Goal: Task Accomplishment & Management: Complete application form

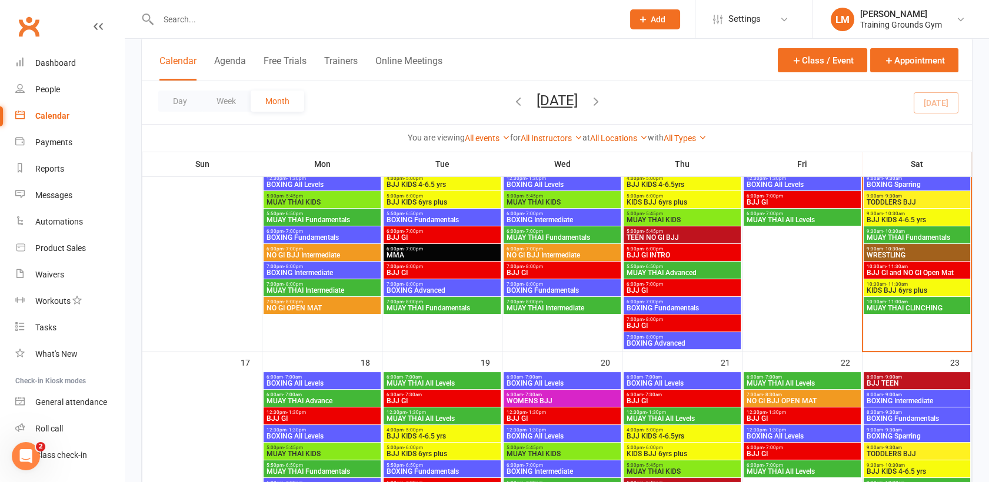
scroll to position [652, 0]
click at [183, 21] on input "text" at bounding box center [385, 19] width 460 height 16
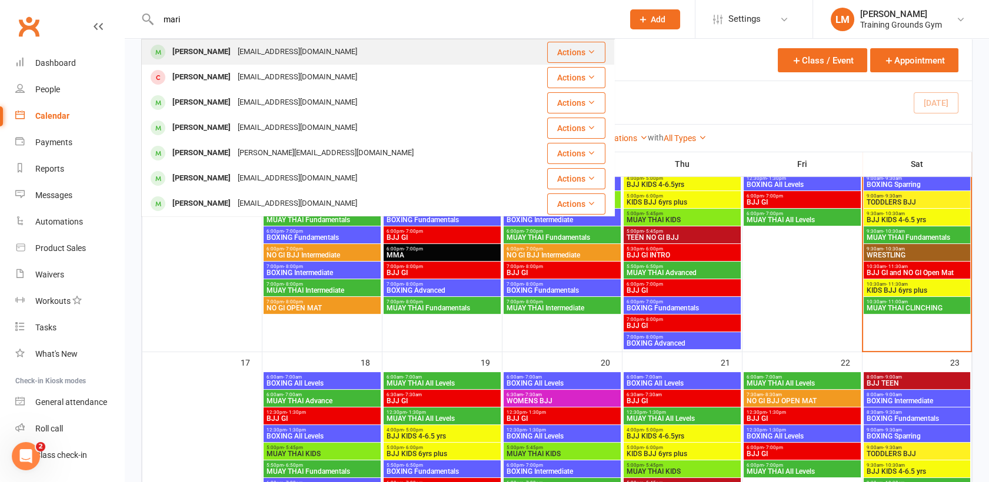
type input "mari"
click at [216, 45] on div "[PERSON_NAME]" at bounding box center [201, 52] width 65 height 17
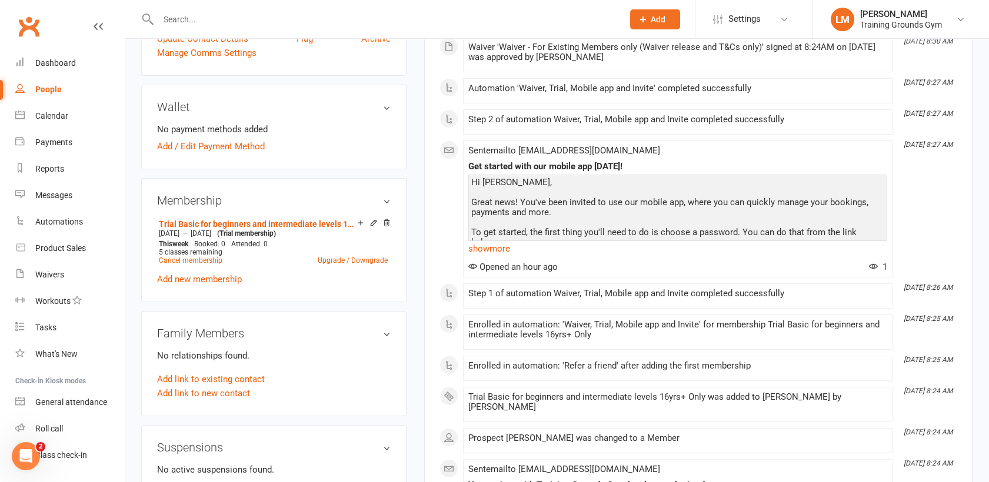
scroll to position [339, 0]
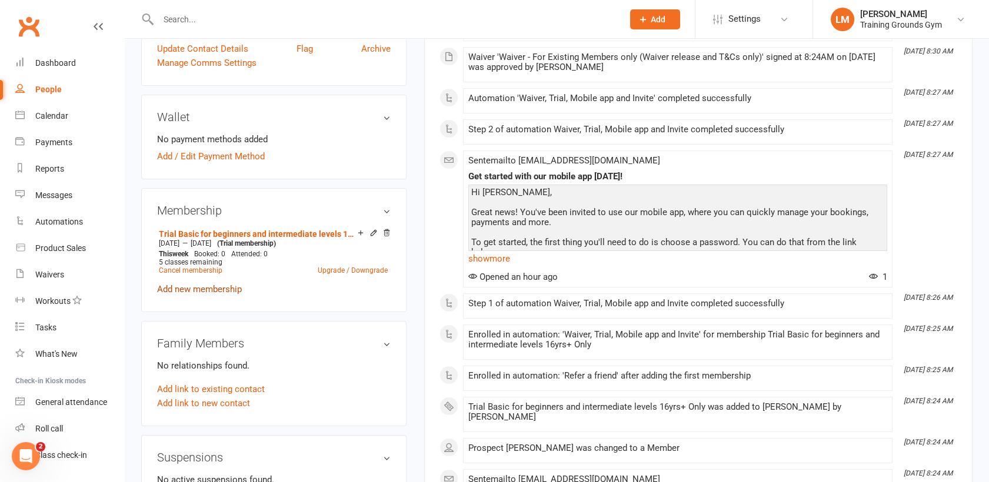
click at [179, 284] on link "Add new membership" at bounding box center [199, 289] width 85 height 11
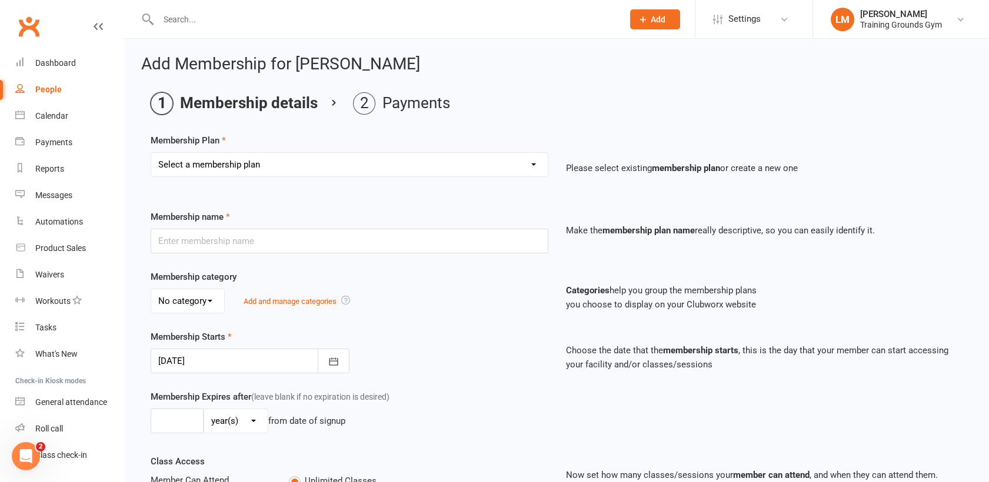
click at [460, 173] on select "Select a membership plan Create new Membership Plan Trial Basic for beginners a…" at bounding box center [349, 165] width 396 height 24
select select "34"
click at [151, 153] on select "Select a membership plan Create new Membership Plan Trial Basic for beginners a…" at bounding box center [349, 165] width 396 height 24
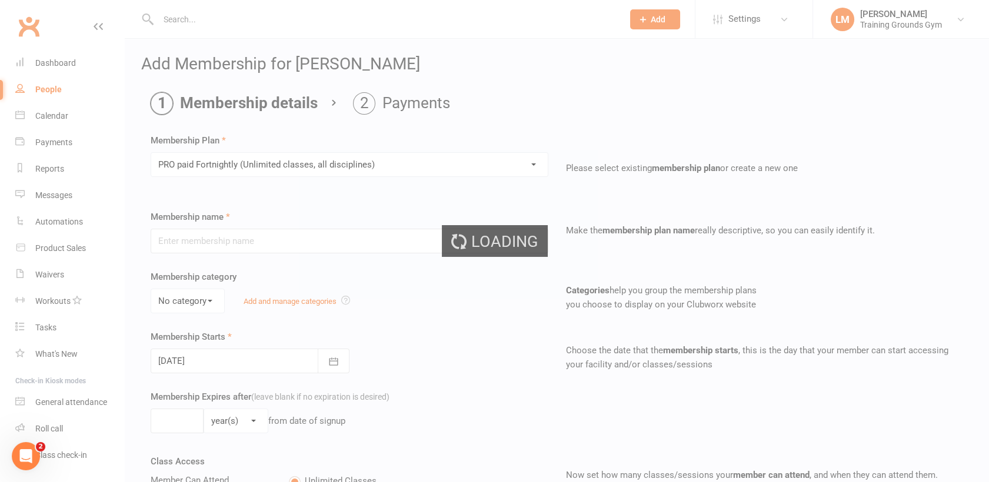
type input "PRO paid Fortnightly (Unlimited classes, all disciplines)"
select select "0"
type input "0"
type input "4"
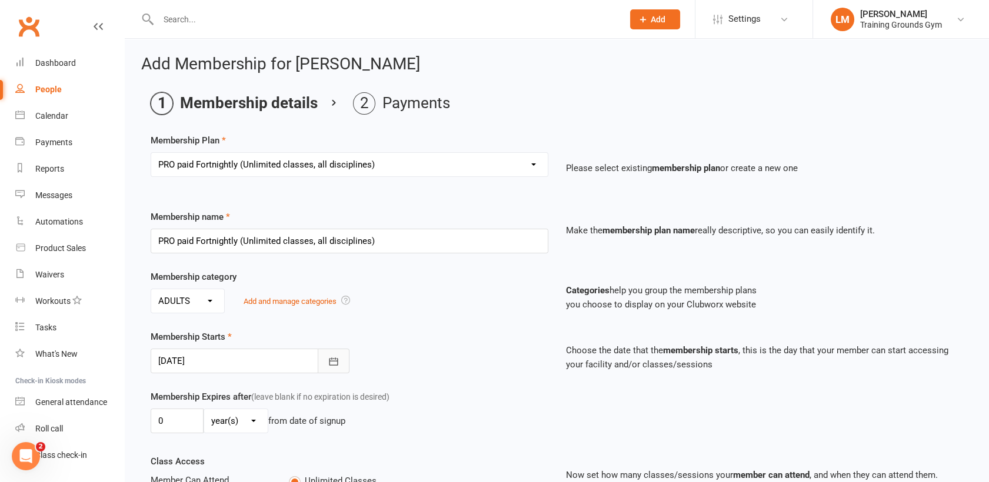
click at [332, 358] on icon "button" at bounding box center [333, 362] width 9 height 8
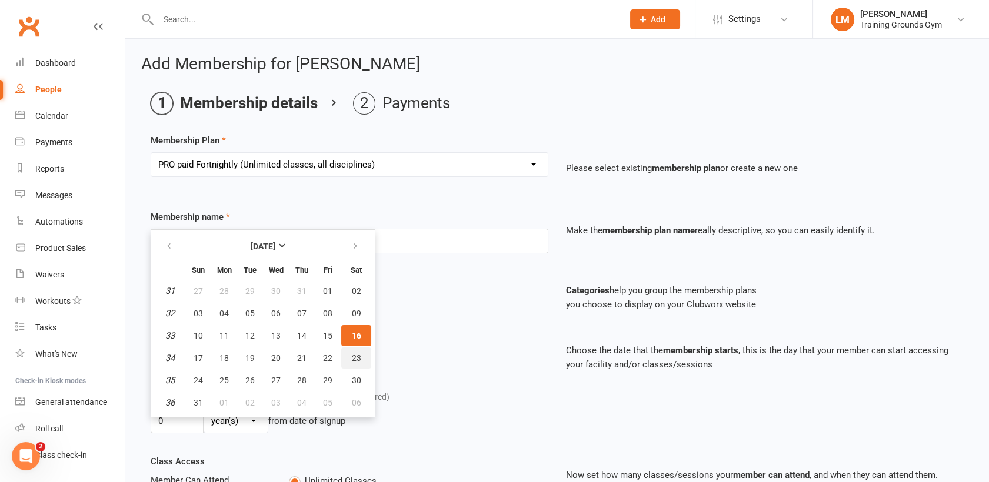
click at [352, 355] on span "23" at bounding box center [356, 357] width 9 height 9
type input "[DATE]"
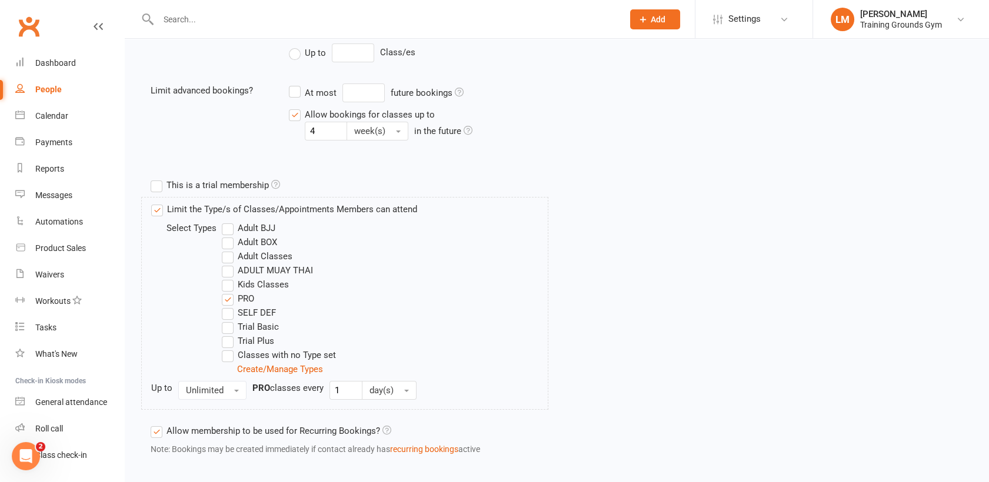
scroll to position [508, 0]
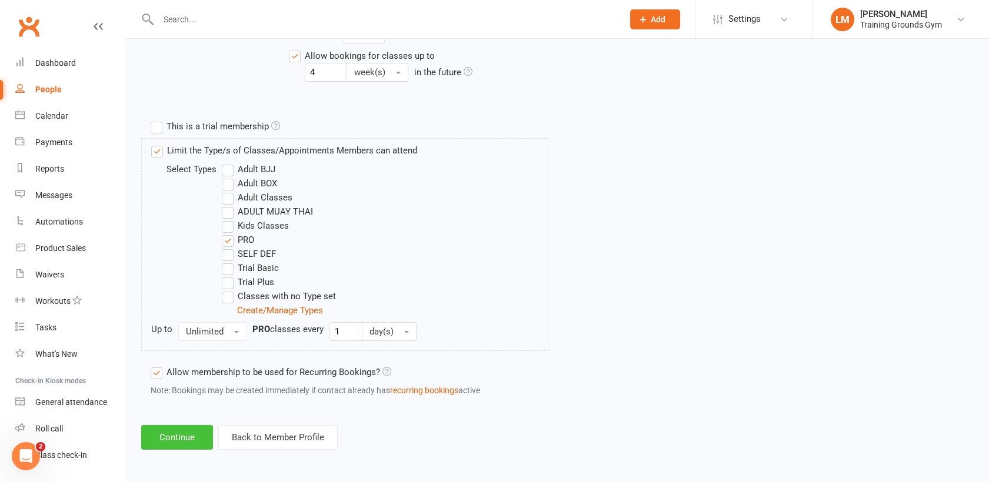
click at [172, 435] on button "Continue" at bounding box center [177, 437] width 72 height 25
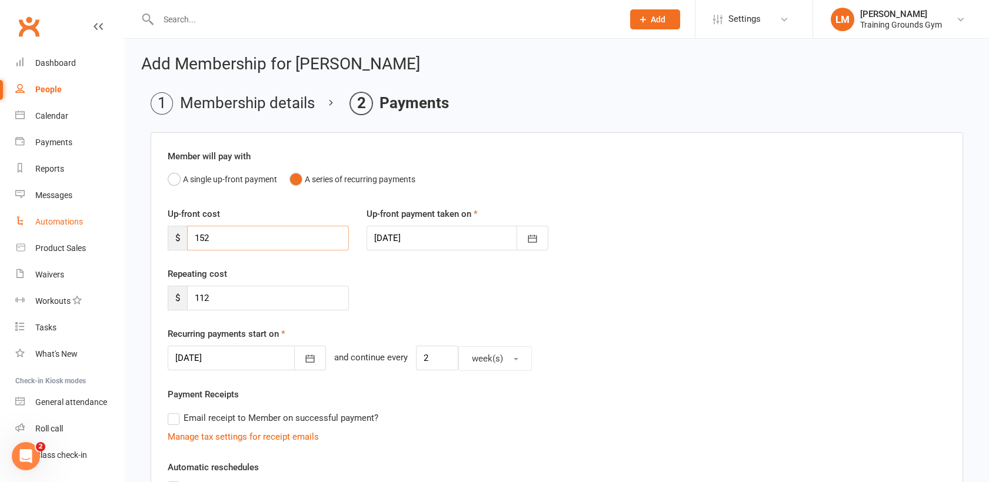
drag, startPoint x: 287, startPoint y: 228, endPoint x: 32, endPoint y: 220, distance: 254.8
click at [32, 220] on ui-view "Prospect Member Non-attending contact Class / event Appointment Task Membership…" at bounding box center [494, 385] width 989 height 764
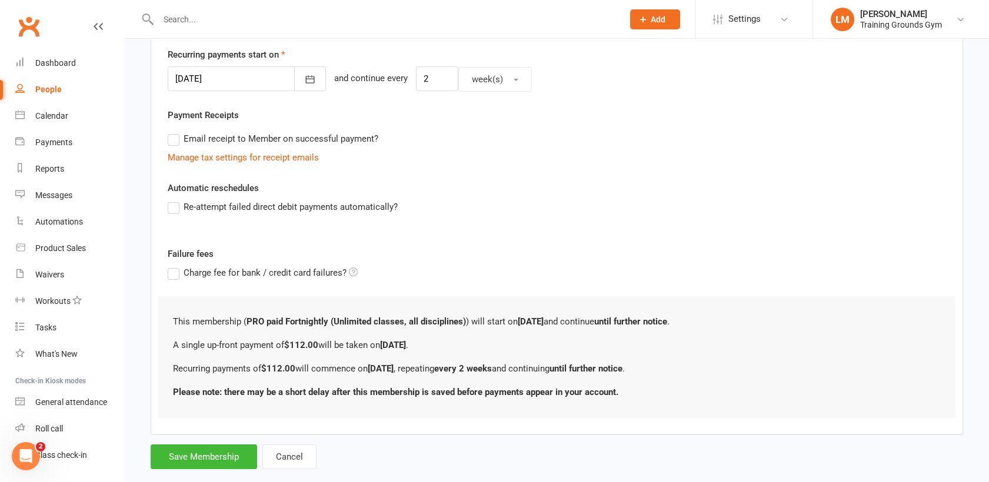
scroll to position [289, 0]
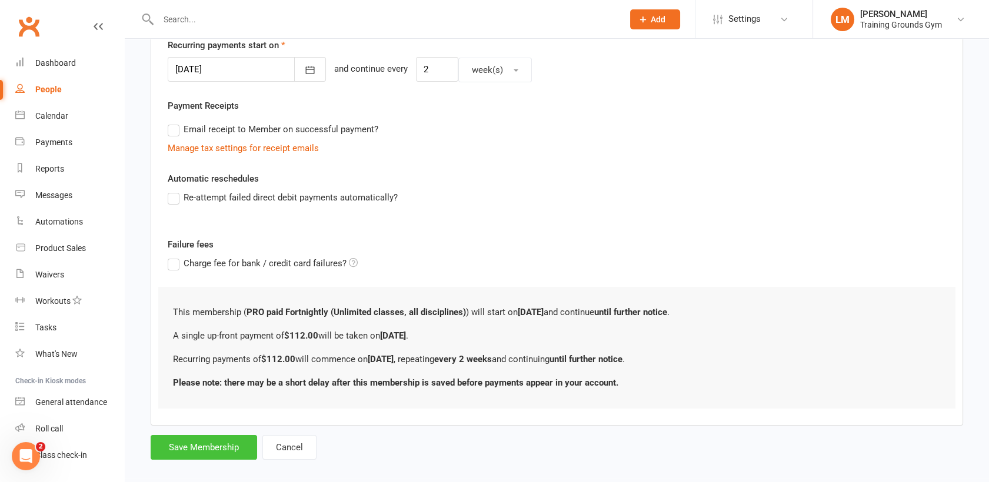
type input "112"
click at [206, 442] on button "Save Membership" at bounding box center [204, 447] width 106 height 25
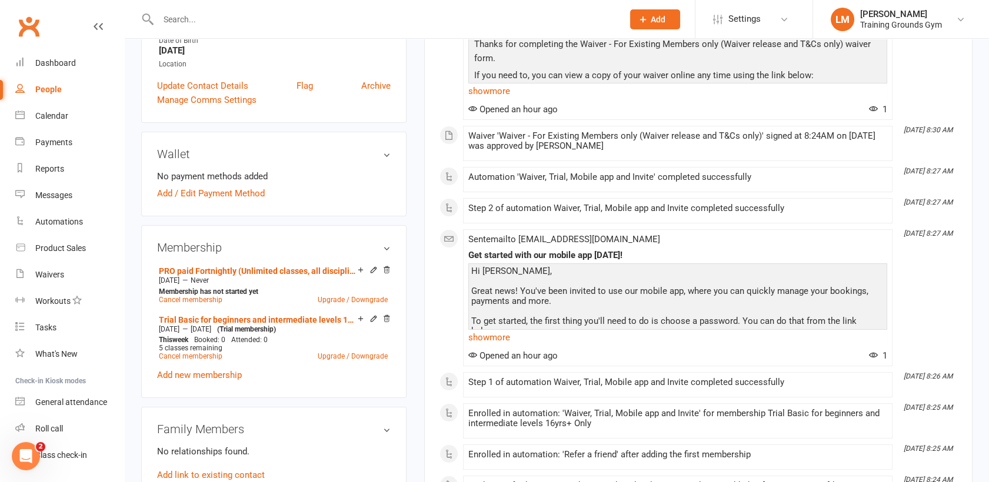
scroll to position [308, 0]
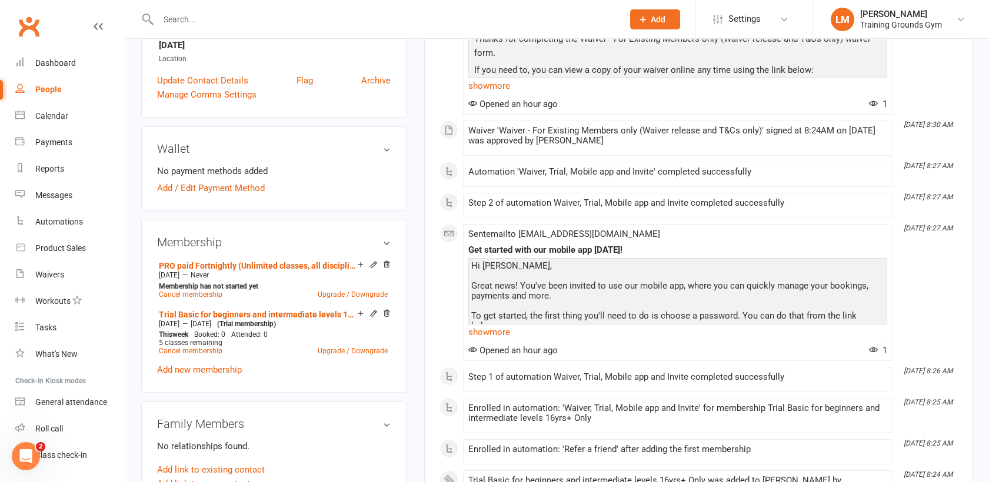
click at [232, 197] on div "Wallet No payment methods added Add / Edit Payment Method" at bounding box center [273, 168] width 265 height 85
click at [229, 189] on link "Add / Edit Payment Method" at bounding box center [211, 188] width 108 height 14
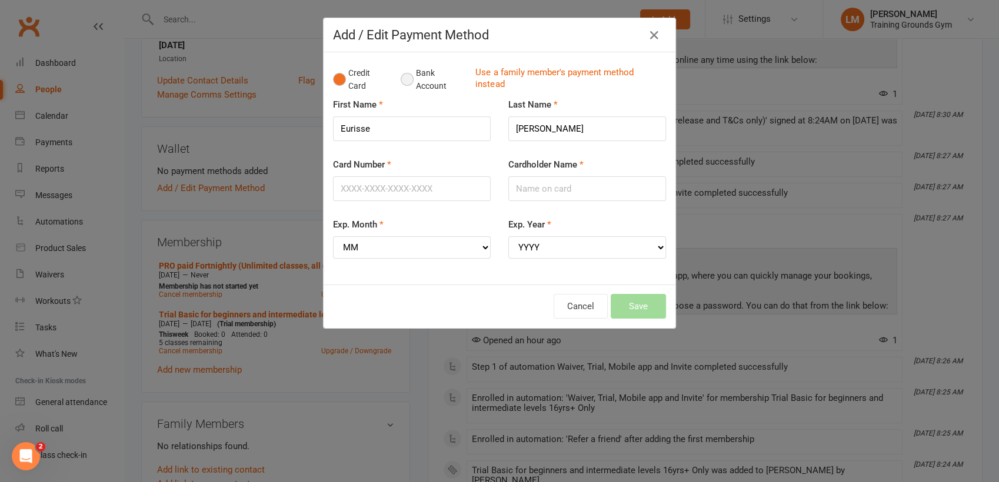
click at [405, 78] on button "Bank Account" at bounding box center [432, 80] width 65 height 36
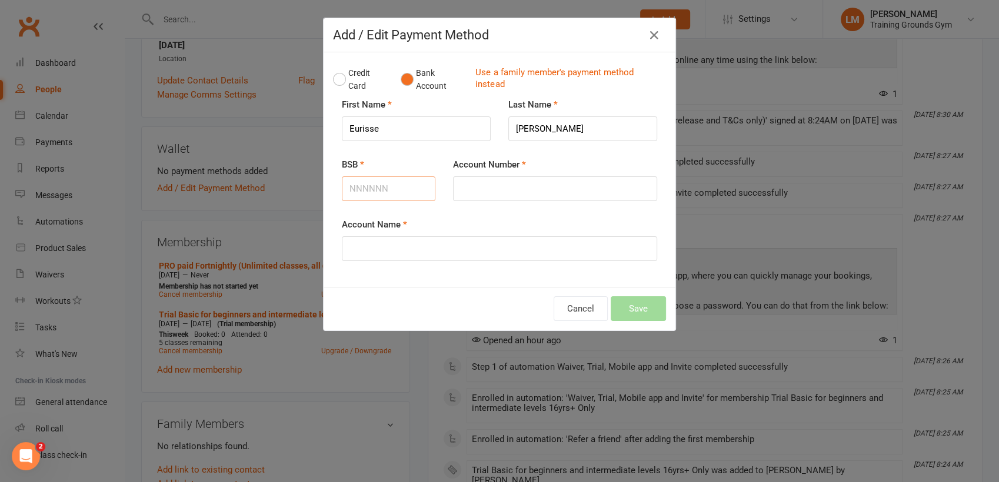
click at [365, 197] on input "BSB" at bounding box center [389, 188] width 94 height 25
click at [358, 252] on input "Account Name" at bounding box center [499, 248] width 315 height 25
type input "[PERSON_NAME]"
click at [372, 195] on input "BSB" at bounding box center [389, 188] width 94 height 25
drag, startPoint x: 433, startPoint y: 258, endPoint x: 191, endPoint y: 263, distance: 242.9
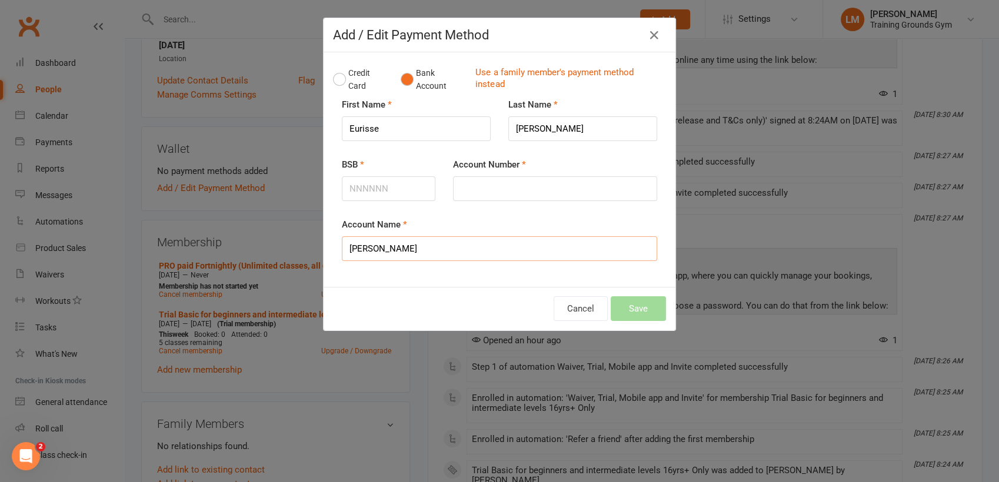
click at [191, 263] on div "Add / Edit Payment Method Credit Card Bank Account Use a family member's paymen…" at bounding box center [499, 241] width 999 height 482
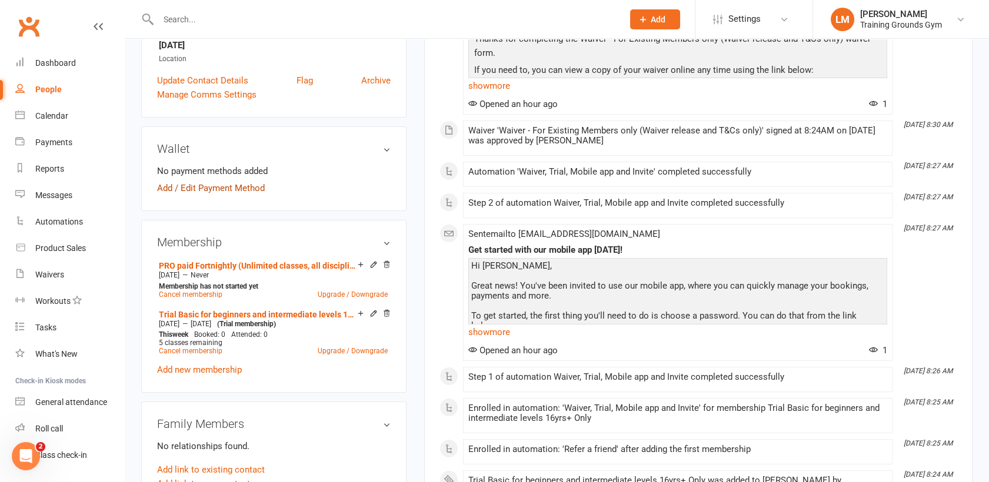
click at [183, 181] on link "Add / Edit Payment Method" at bounding box center [211, 188] width 108 height 14
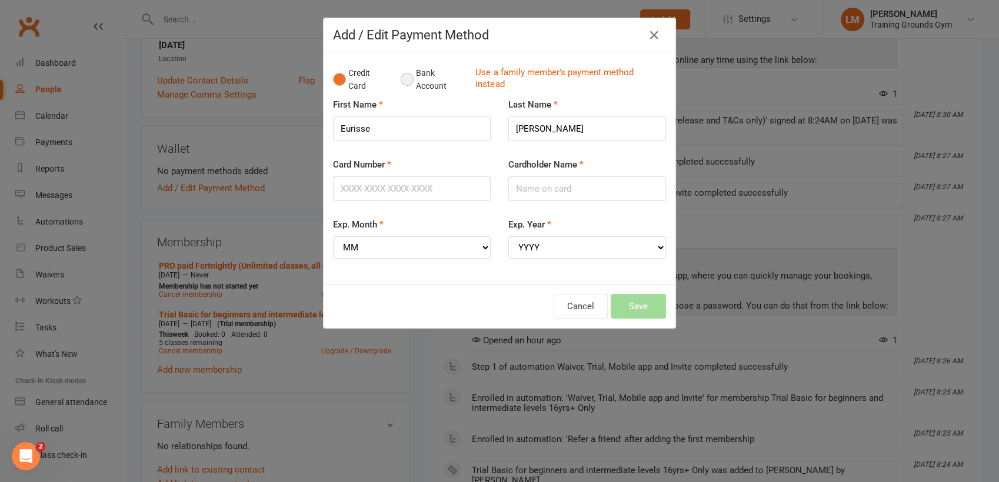
click at [400, 82] on button "Bank Account" at bounding box center [432, 80] width 65 height 36
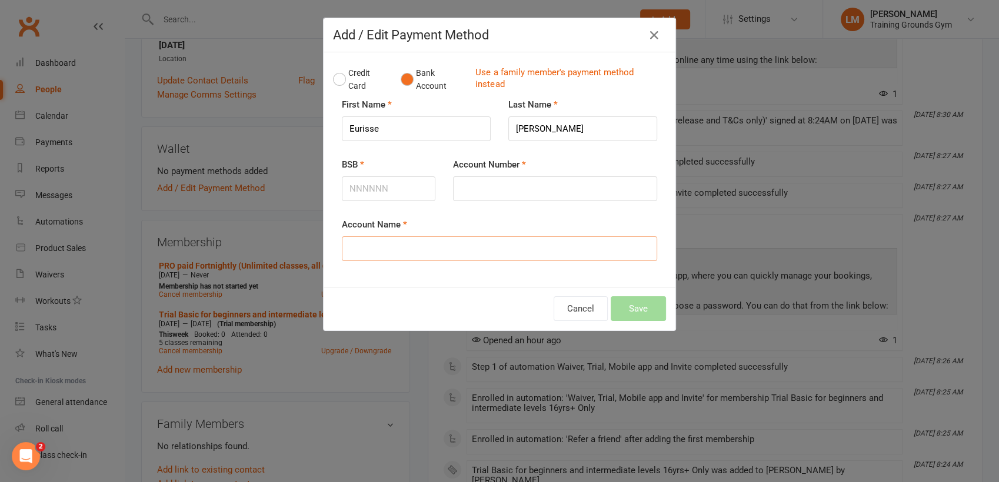
click at [390, 242] on input "Account Name" at bounding box center [499, 248] width 315 height 25
type input "[PERSON_NAME] Eurisse [PERSON_NAME]"
click at [363, 182] on input "BSB" at bounding box center [389, 188] width 94 height 25
type input "062140"
type input "11780181"
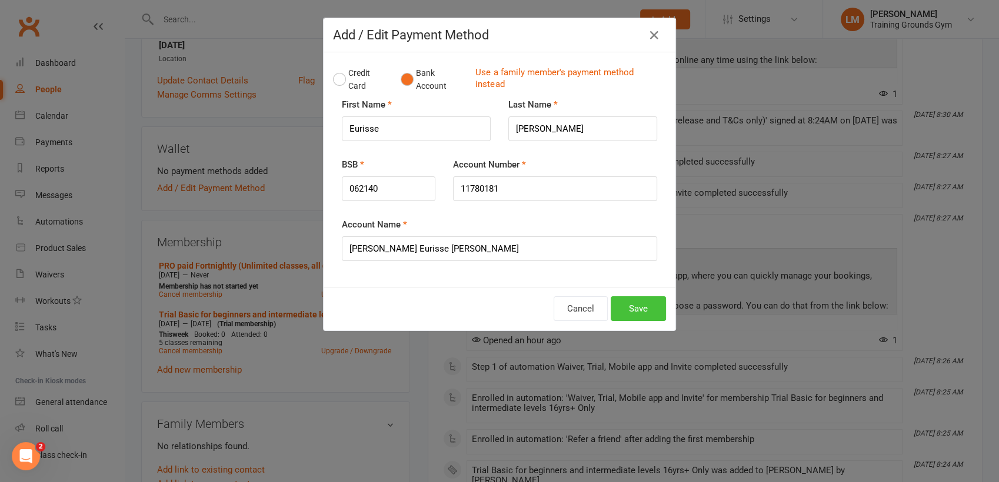
click at [629, 299] on button "Save" at bounding box center [637, 308] width 55 height 25
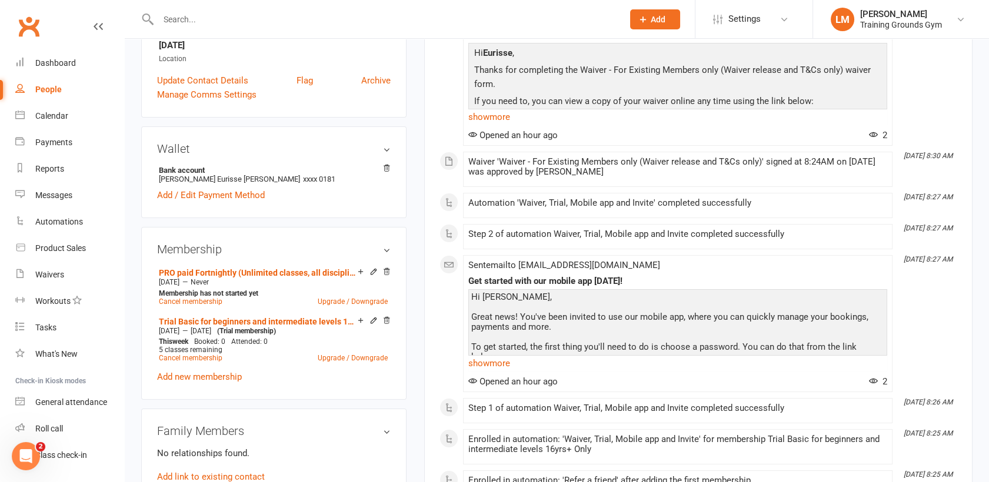
scroll to position [0, 0]
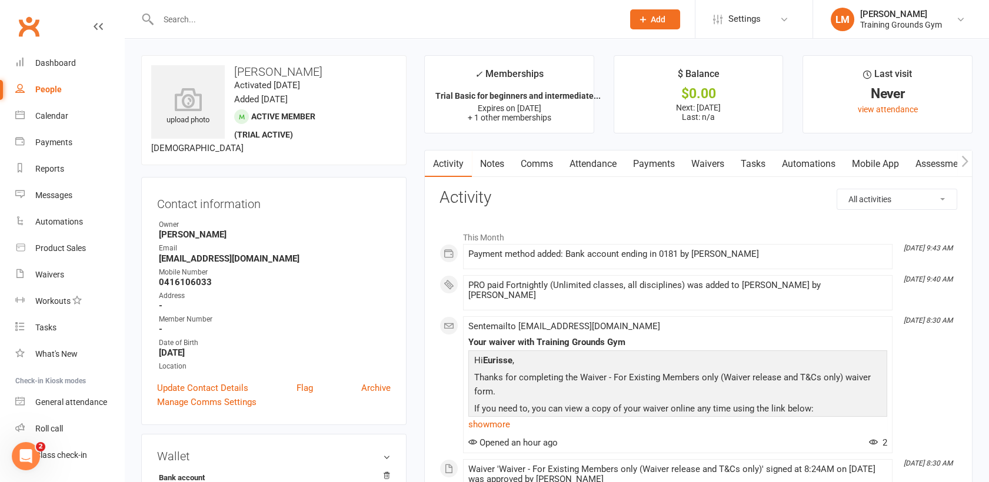
click at [657, 161] on link "Payments" at bounding box center [654, 164] width 58 height 27
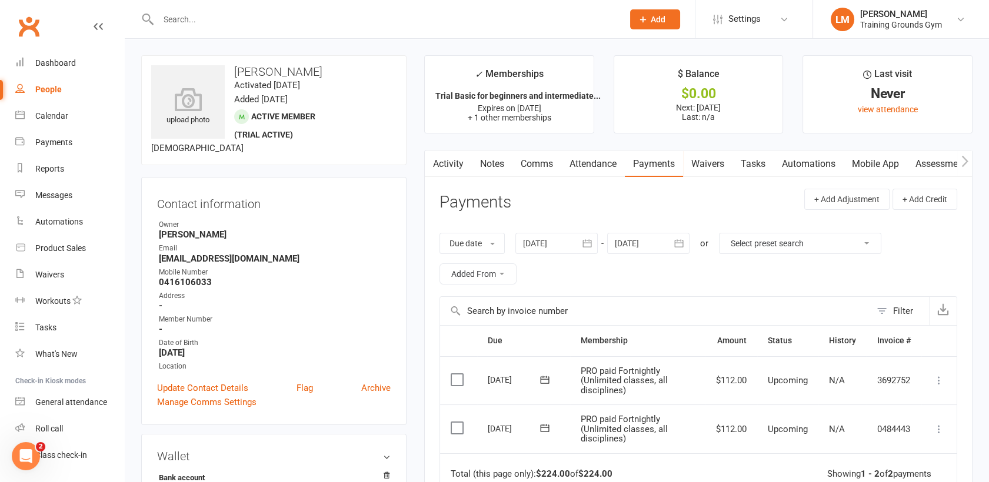
click at [680, 241] on icon "button" at bounding box center [679, 244] width 12 height 12
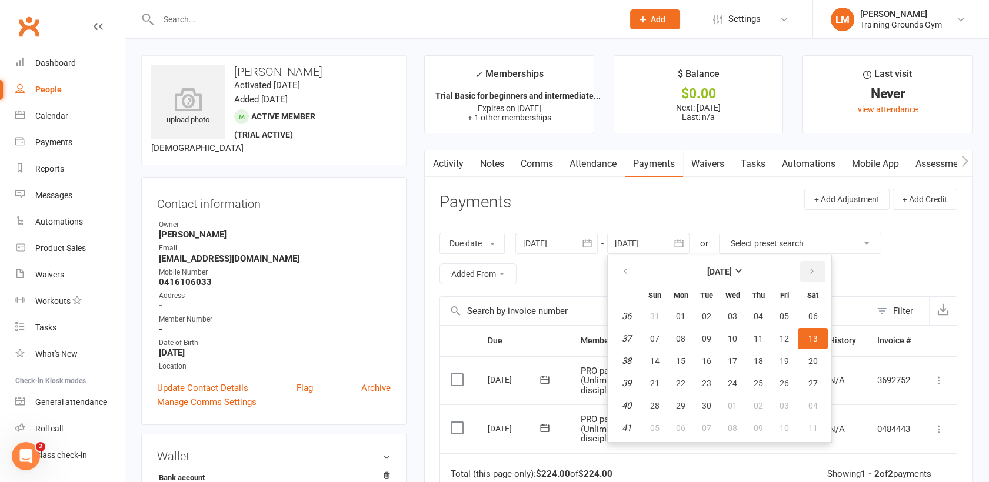
click at [810, 276] on button "button" at bounding box center [812, 271] width 25 height 21
click at [814, 322] on button "01" at bounding box center [812, 316] width 30 height 21
type input "[DATE]"
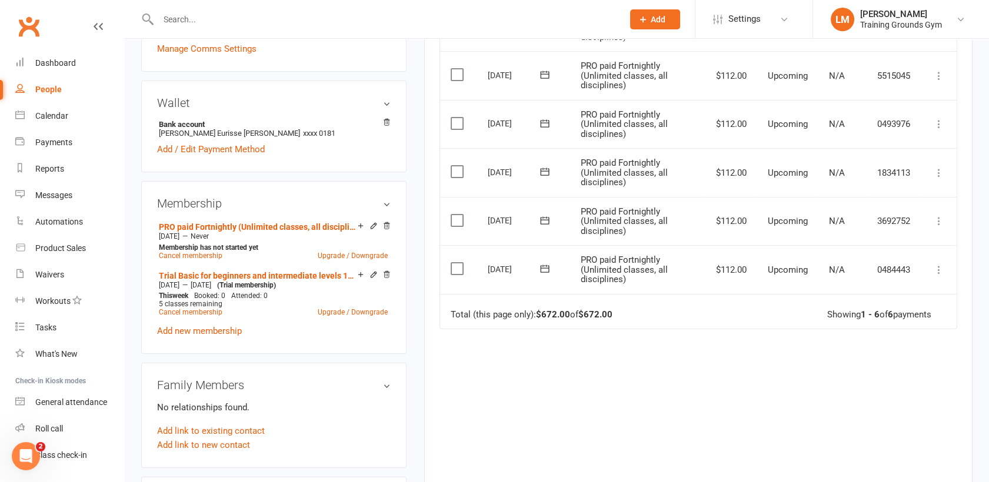
scroll to position [355, 0]
